Goal: Task Accomplishment & Management: Complete application form

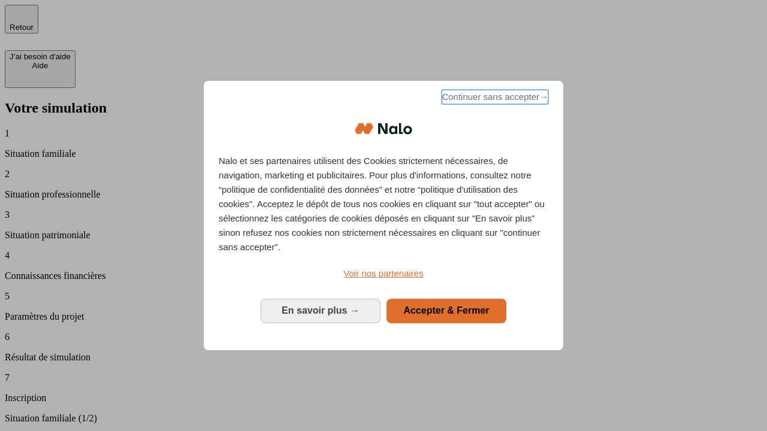
click at [494, 99] on span "Continuer sans accepter →" at bounding box center [494, 97] width 107 height 14
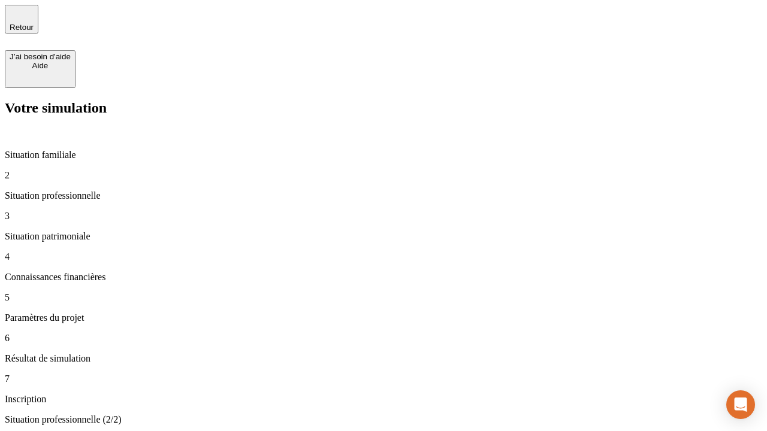
type input "30 000"
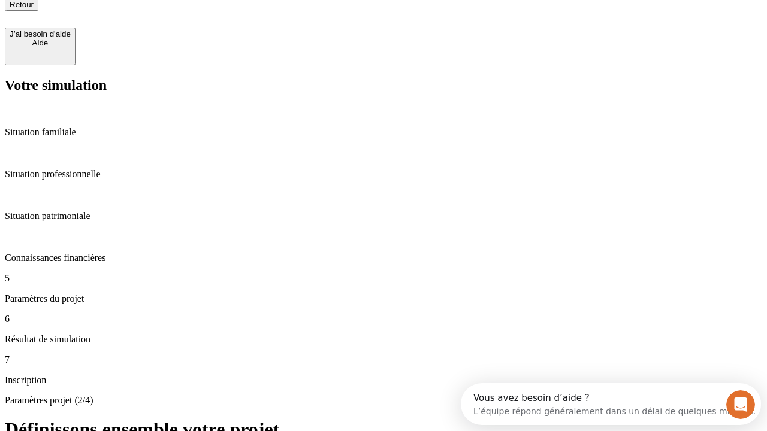
type input "25"
type input "1 000"
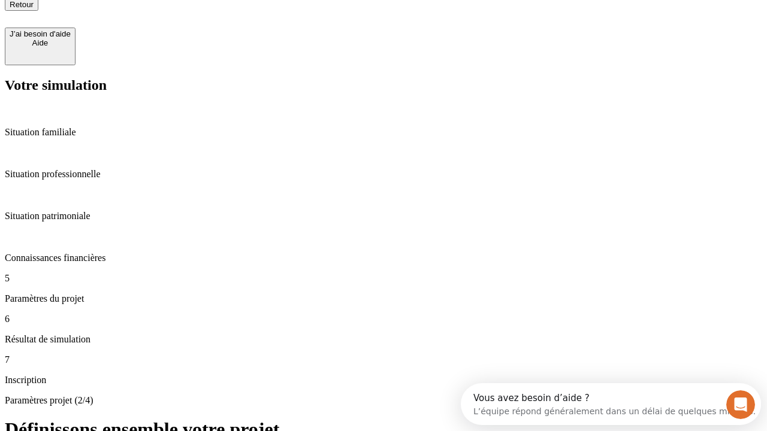
type input "640"
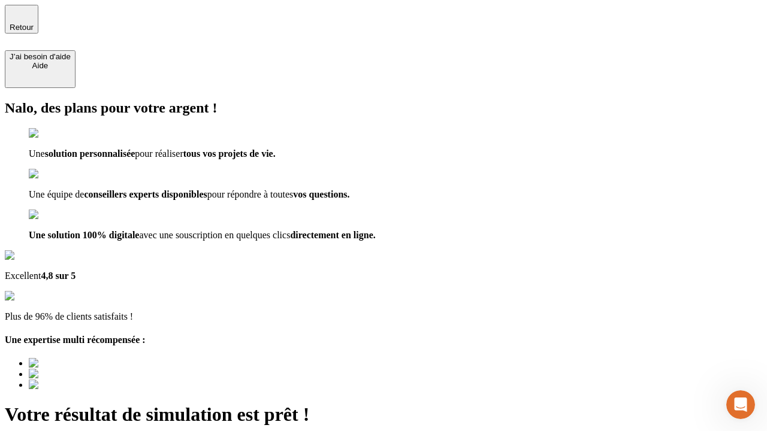
type input "[EMAIL_ADDRESS][PERSON_NAME][DOMAIN_NAME]"
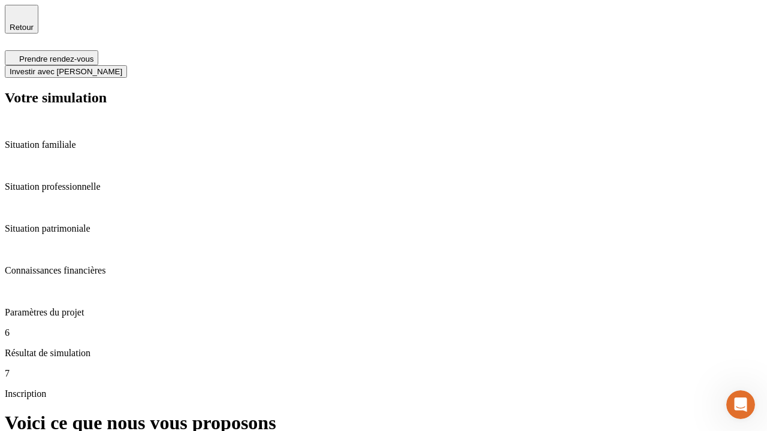
click at [122, 67] on span "Investir avec [PERSON_NAME]" at bounding box center [66, 71] width 113 height 9
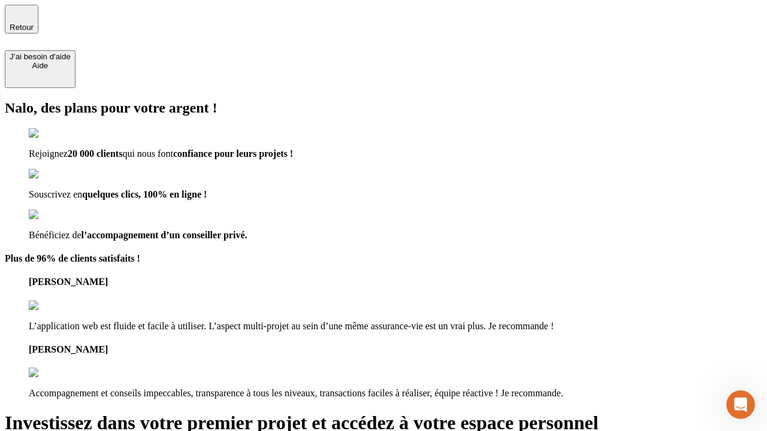
type input "[EMAIL_ADDRESS][PERSON_NAME][DOMAIN_NAME]"
